Goal: Information Seeking & Learning: Find specific fact

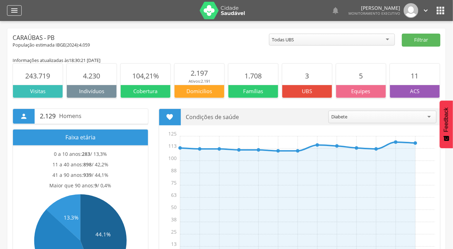
click at [20, 8] on div "" at bounding box center [14, 10] width 15 height 10
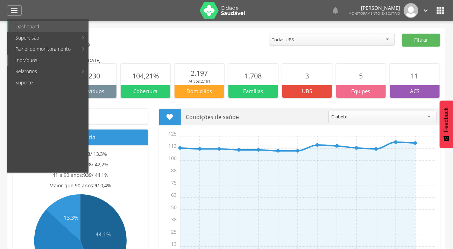
click at [29, 57] on link "Indivíduos" at bounding box center [48, 60] width 80 height 11
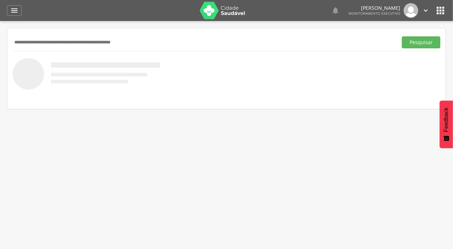
click at [39, 45] on input "text" at bounding box center [204, 42] width 382 height 12
type input "**********"
click at [402, 36] on button "Pesquisar" at bounding box center [421, 42] width 38 height 12
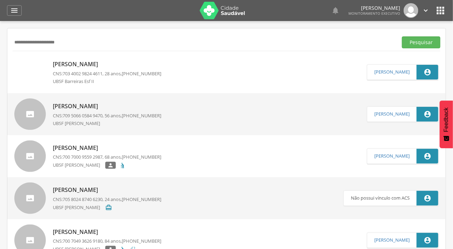
click at [34, 60] on img at bounding box center [29, 60] width 31 height 0
type input "**********"
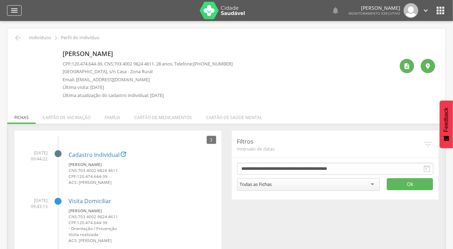
click at [10, 13] on icon "" at bounding box center [14, 10] width 8 height 8
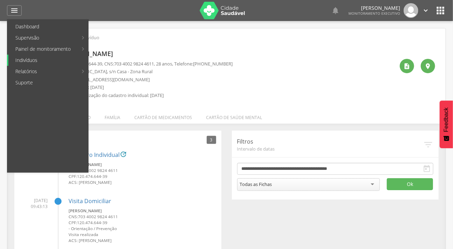
click at [35, 56] on link "Indivíduos" at bounding box center [48, 60] width 80 height 11
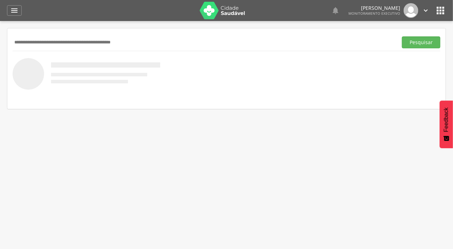
click at [42, 48] on input "text" at bounding box center [204, 42] width 382 height 12
type input "**********"
click at [402, 36] on button "Pesquisar" at bounding box center [421, 42] width 38 height 12
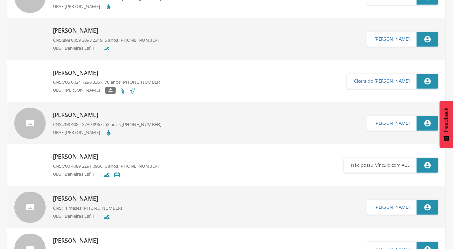
scroll to position [254, 0]
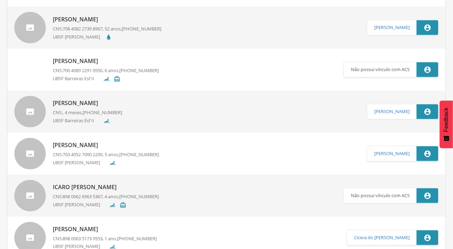
click at [29, 111] on div at bounding box center [29, 111] width 31 height 31
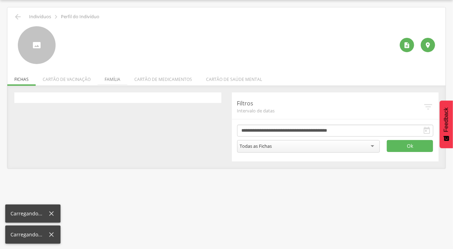
click at [114, 76] on li "Família" at bounding box center [113, 77] width 30 height 16
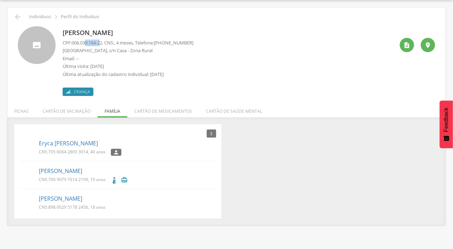
drag, startPoint x: 103, startPoint y: 42, endPoint x: 86, endPoint y: 40, distance: 17.9
click at [86, 40] on span "006.039.164-22" at bounding box center [87, 43] width 30 height 6
drag, startPoint x: 104, startPoint y: 42, endPoint x: 72, endPoint y: 43, distance: 32.5
click at [72, 43] on p "CPF: 006.039.164-22 , CNS: , 4 meses, Telefone: [PHONE_NUMBER]" at bounding box center [128, 43] width 131 height 7
copy p "006.039.164-22"
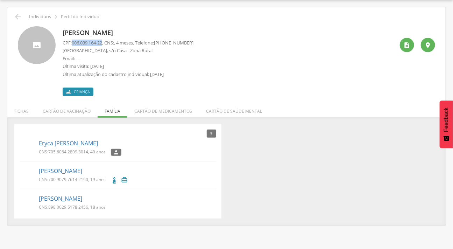
copy p "006.039.164-22"
click at [408, 48] on icon "" at bounding box center [406, 45] width 7 height 7
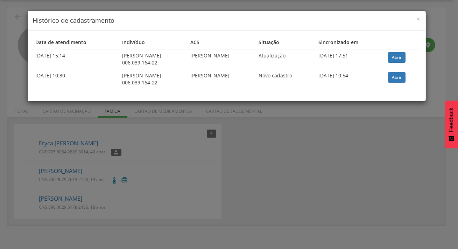
click at [100, 133] on div "× Histórico de cadastramento Data de atendimento Indivíduo ACS Situação Sincron…" at bounding box center [229, 124] width 458 height 249
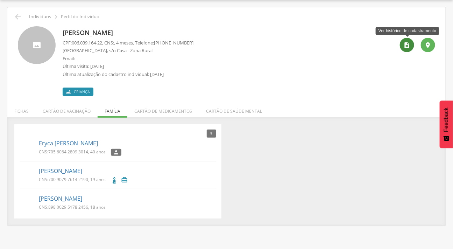
click at [403, 49] on div "" at bounding box center [407, 45] width 14 height 14
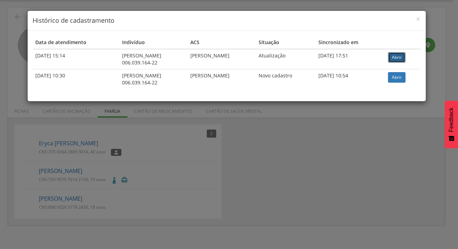
click at [403, 58] on link "Abrir" at bounding box center [396, 57] width 17 height 10
click at [415, 19] on h4 "Histórico de cadastramento" at bounding box center [226, 20] width 387 height 9
click at [416, 19] on span "×" at bounding box center [418, 19] width 4 height 10
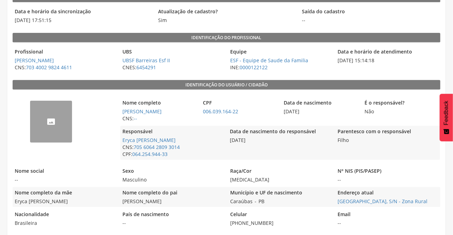
scroll to position [116, 0]
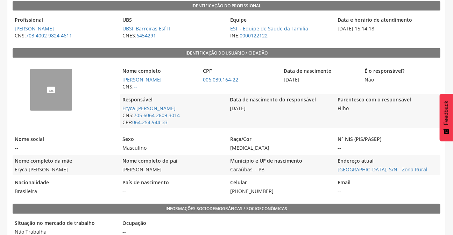
click at [189, 173] on span "Josemildo Marculino da Silva" at bounding box center [172, 169] width 104 height 7
drag, startPoint x: 187, startPoint y: 176, endPoint x: 124, endPoint y: 176, distance: 62.6
click at [124, 173] on span "Josemildo Marculino da Silva" at bounding box center [172, 169] width 104 height 7
